Goal: Navigation & Orientation: Find specific page/section

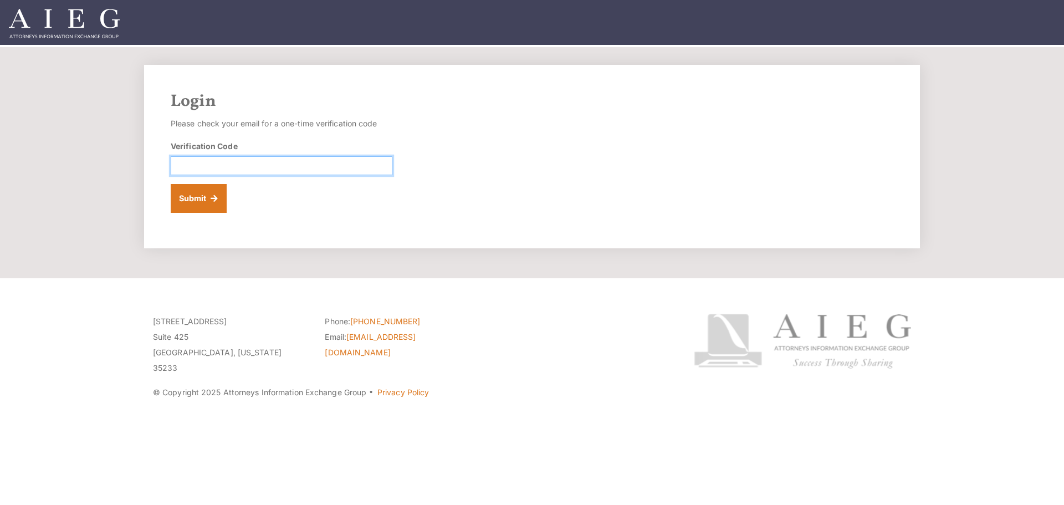
click at [201, 166] on input "Verification Code" at bounding box center [282, 165] width 222 height 19
click at [506, 113] on section "Login Please check your email for a one-time verification code Verification Cod…" at bounding box center [532, 162] width 1064 height 231
drag, startPoint x: 196, startPoint y: 160, endPoint x: 220, endPoint y: 186, distance: 36.1
click at [196, 160] on input "Verification Code" at bounding box center [282, 165] width 222 height 19
click at [292, 165] on input "Verification Code" at bounding box center [282, 165] width 222 height 19
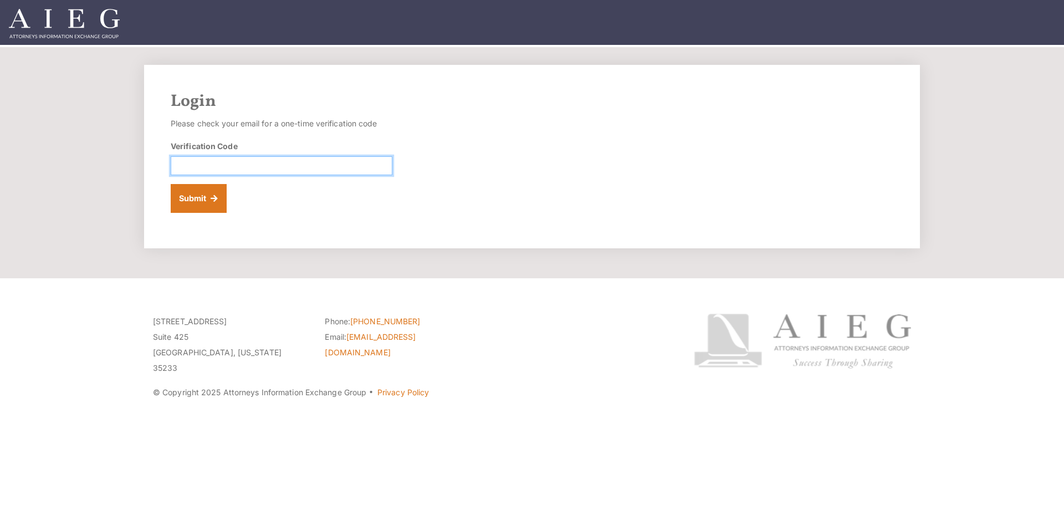
type input "7"
type input "074862"
click at [171, 184] on button "Submit" at bounding box center [199, 198] width 56 height 29
click at [355, 162] on input "Verification Code" at bounding box center [282, 165] width 222 height 19
click at [252, 168] on input "Verification Code" at bounding box center [282, 165] width 222 height 19
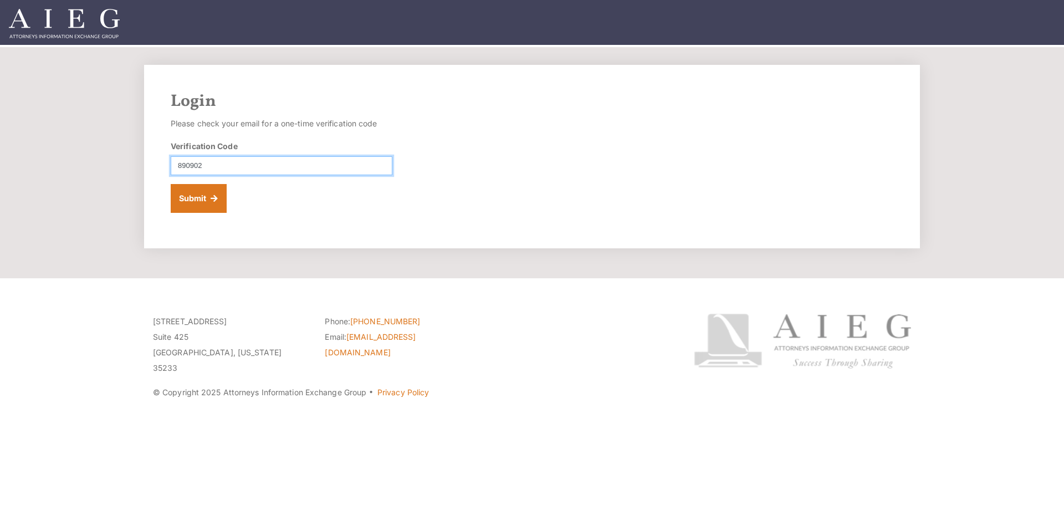
type input "890902"
click at [171, 184] on button "Submit" at bounding box center [199, 198] width 56 height 29
